Goal: Transaction & Acquisition: Purchase product/service

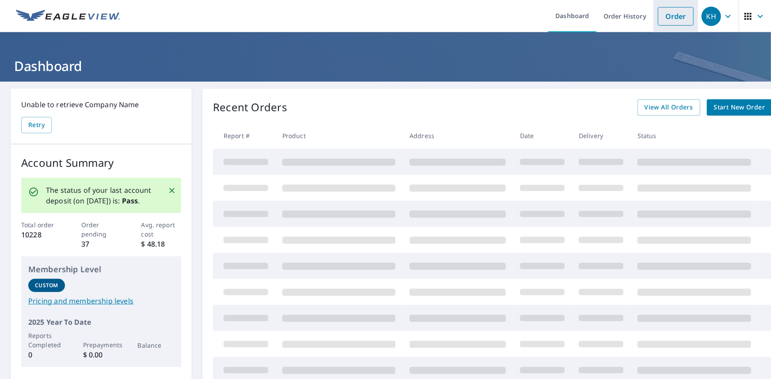
click at [668, 19] on link "Order" at bounding box center [676, 16] width 36 height 19
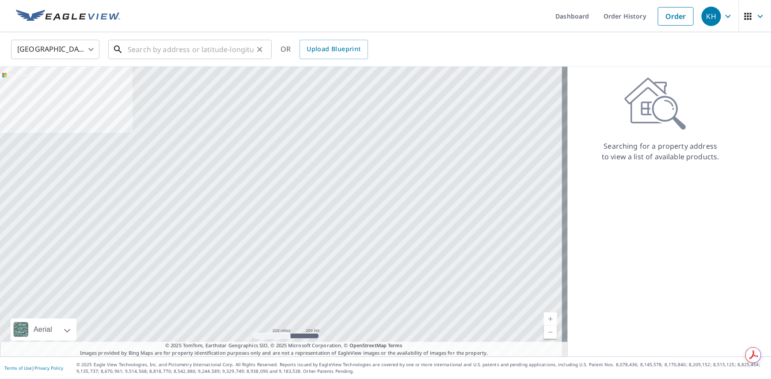
click at [239, 56] on input "text" at bounding box center [191, 49] width 126 height 25
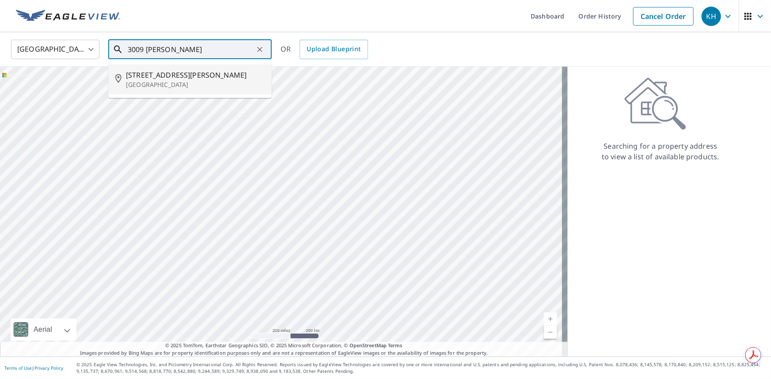
click at [161, 78] on span "[STREET_ADDRESS][PERSON_NAME]" at bounding box center [195, 75] width 139 height 11
type input "[STREET_ADDRESS][PERSON_NAME]"
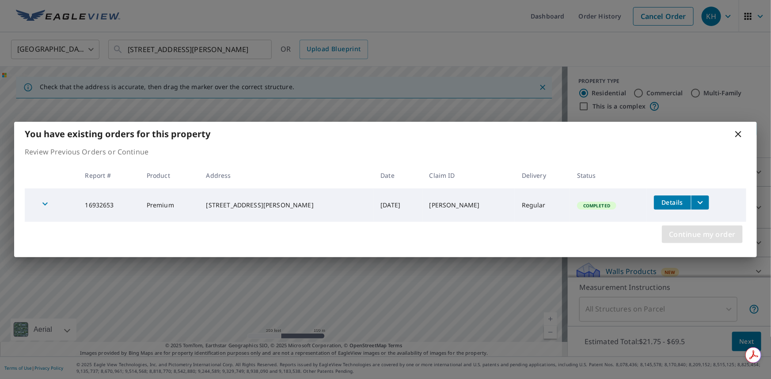
click at [715, 232] on span "Continue my order" at bounding box center [702, 234] width 67 height 12
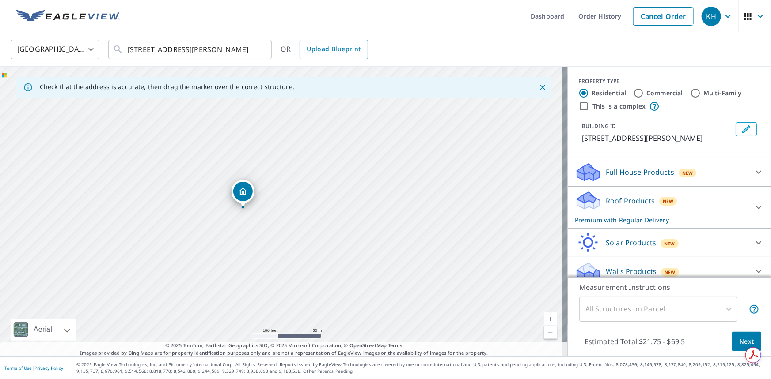
drag, startPoint x: 281, startPoint y: 219, endPoint x: 323, endPoint y: 220, distance: 42.0
click at [323, 220] on div "[STREET_ADDRESS][PERSON_NAME]" at bounding box center [284, 212] width 568 height 290
drag, startPoint x: 174, startPoint y: 166, endPoint x: 165, endPoint y: 173, distance: 11.9
click at [732, 344] on button "Next" at bounding box center [746, 342] width 29 height 20
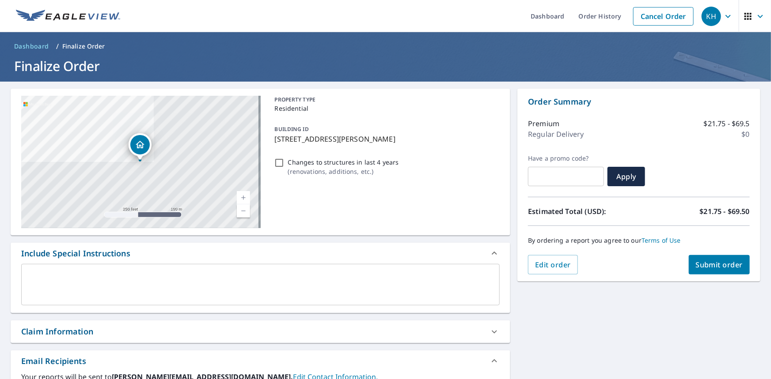
scroll to position [176, 0]
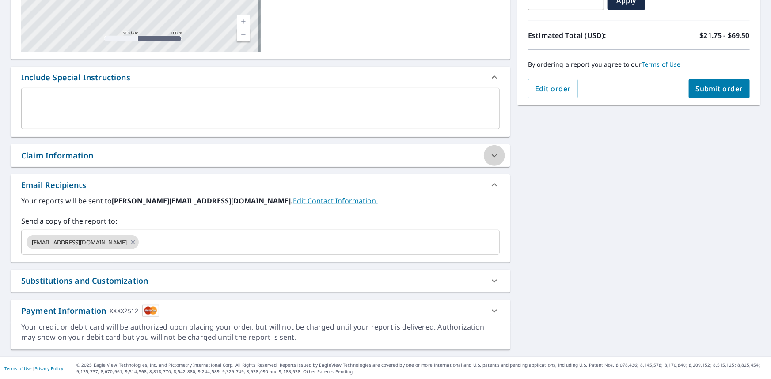
click at [489, 156] on icon at bounding box center [494, 156] width 11 height 11
checkbox input "true"
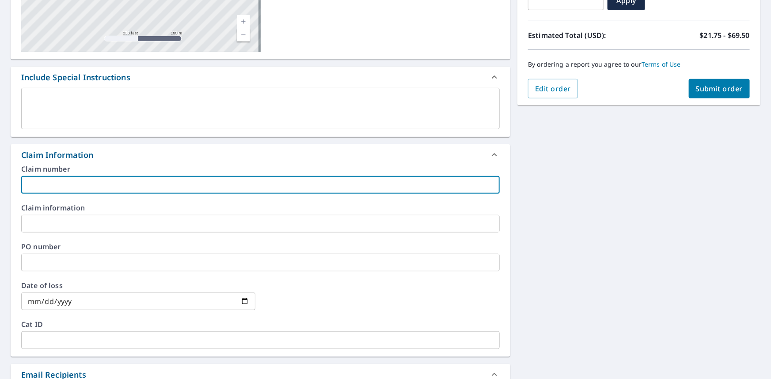
click at [223, 182] on input "text" at bounding box center [260, 185] width 478 height 18
type input "[PERSON_NAME]"
checkbox input "true"
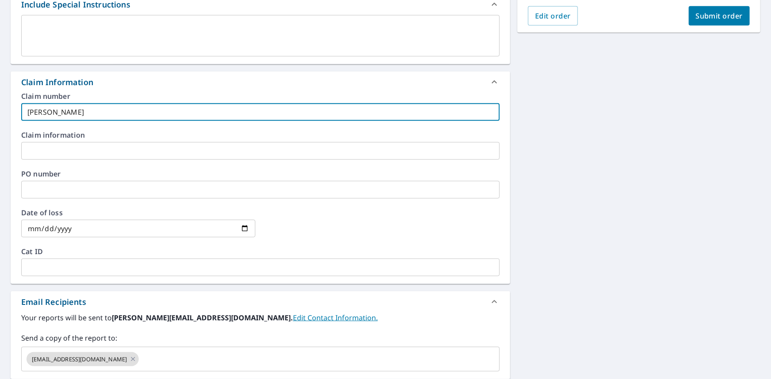
scroll to position [366, 0]
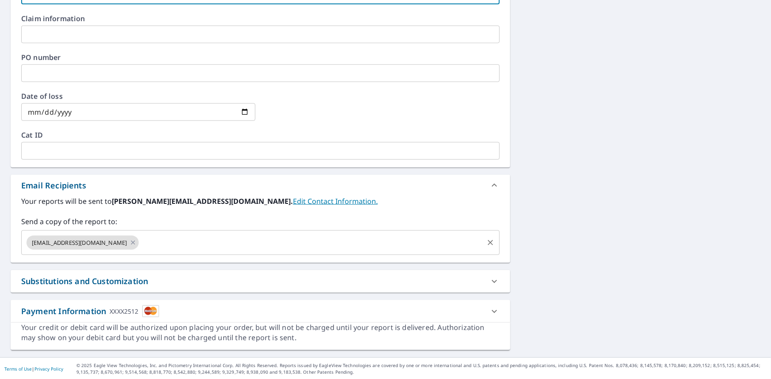
click at [186, 242] on input "text" at bounding box center [311, 243] width 342 height 17
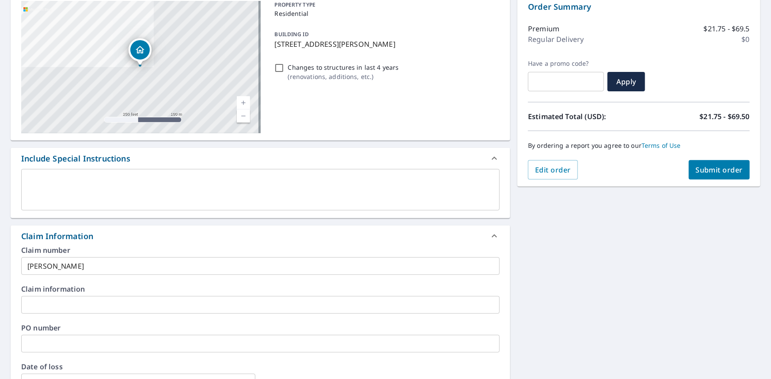
scroll to position [84, 0]
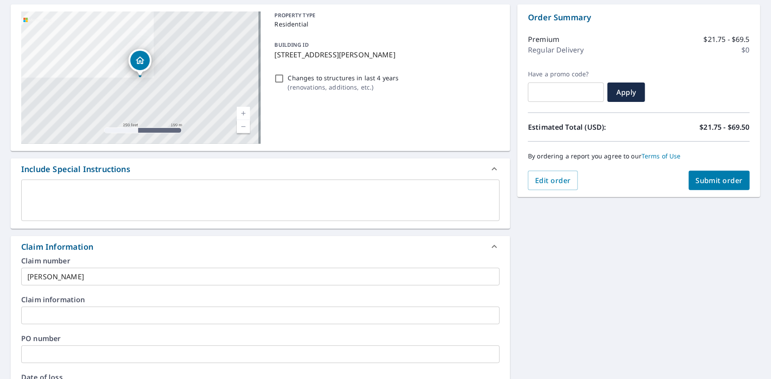
type input "[PERSON_NAME][EMAIL_ADDRESS][DOMAIN_NAME]"
click at [705, 179] on span "Submit order" at bounding box center [719, 181] width 47 height 10
checkbox input "true"
